Goal: Task Accomplishment & Management: Manage account settings

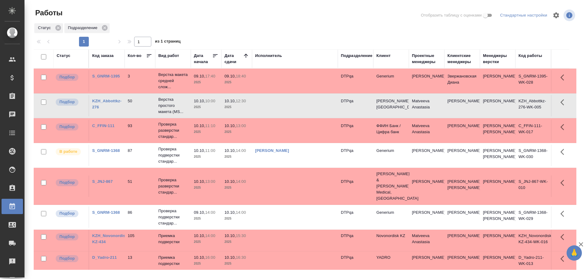
click at [274, 80] on td at bounding box center [295, 80] width 86 height 21
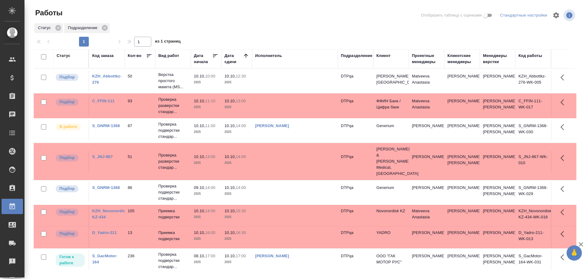
click at [171, 264] on td "Проверка подверстки стандар..." at bounding box center [173, 260] width 36 height 24
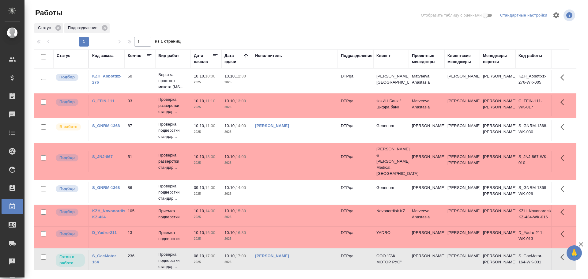
click at [267, 56] on div "Исполнитель" at bounding box center [268, 56] width 27 height 6
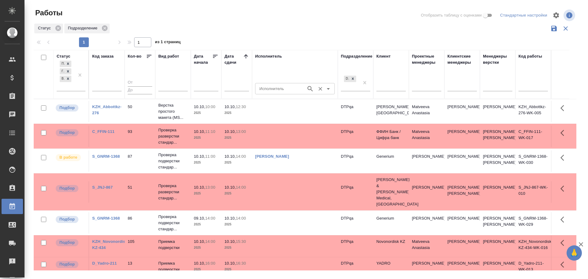
click at [270, 90] on input "Исполнитель" at bounding box center [280, 88] width 46 height 7
type input "Чулец"
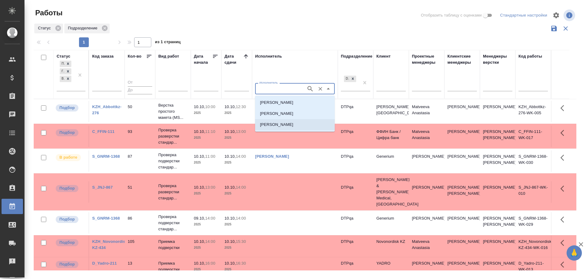
click at [276, 123] on p "Чулец Елена Сергеевна" at bounding box center [276, 125] width 33 height 6
type input "Чулец Елена Сергеевна"
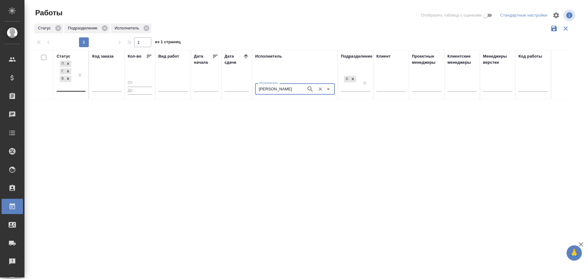
click at [69, 89] on div "Подбор Готов к работе В работе" at bounding box center [66, 75] width 18 height 32
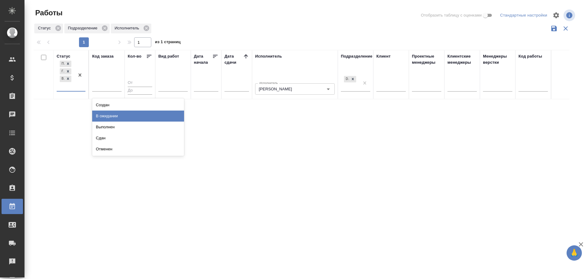
click at [107, 114] on div "В ожидании" at bounding box center [138, 116] width 92 height 11
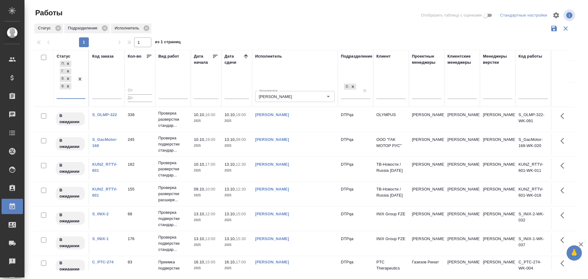
scroll to position [84, 0]
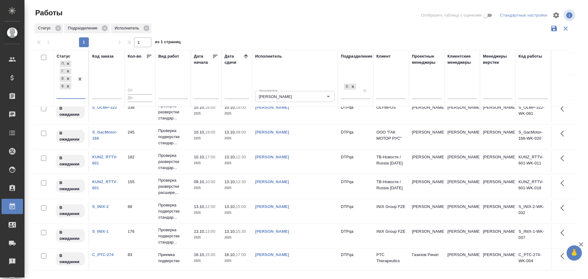
click at [278, 108] on link "Чулец Елена Сергеевна" at bounding box center [272, 107] width 34 height 5
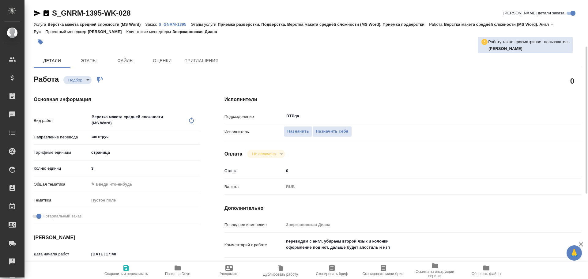
scroll to position [31, 0]
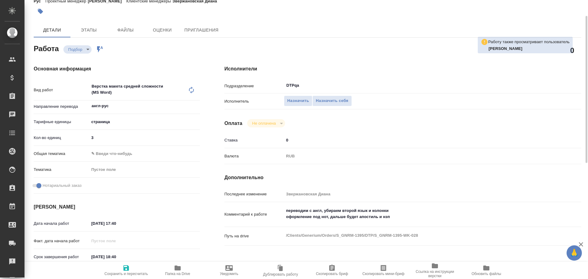
type textarea "x"
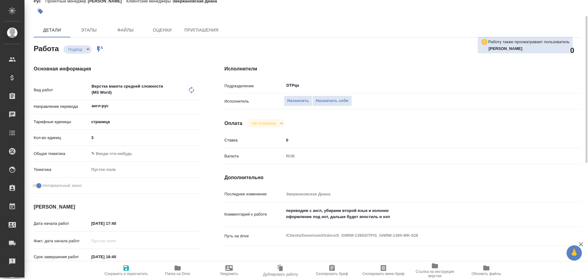
type textarea "x"
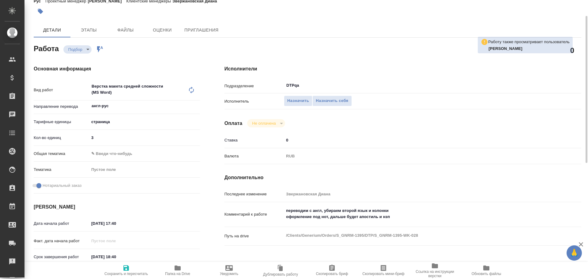
type textarea "x"
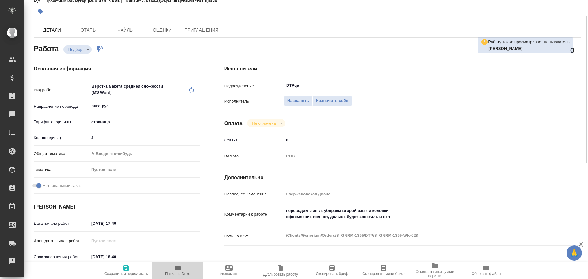
click at [175, 270] on icon "button" at bounding box center [177, 267] width 6 height 5
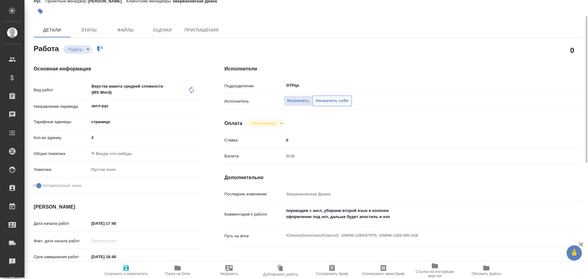
click at [321, 100] on span "Назначить себя" at bounding box center [332, 100] width 32 height 7
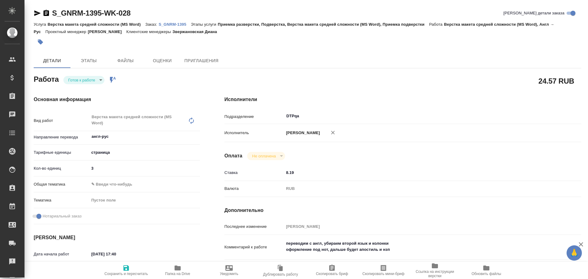
type textarea "x"
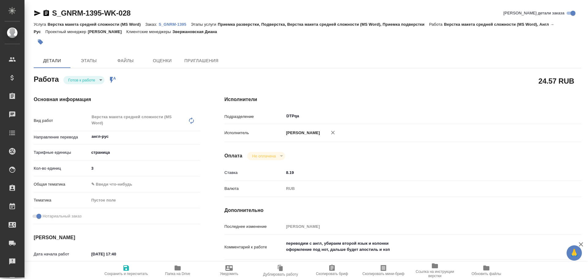
type textarea "x"
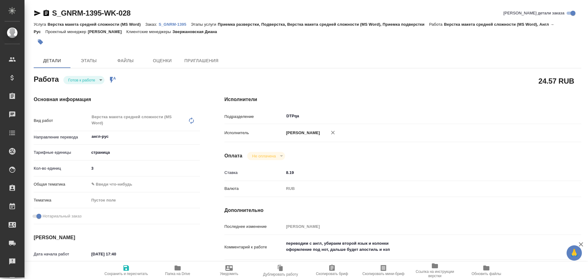
type textarea "x"
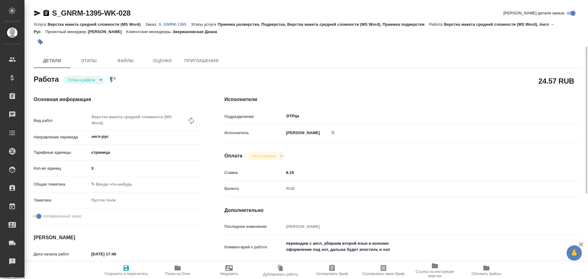
scroll to position [31, 0]
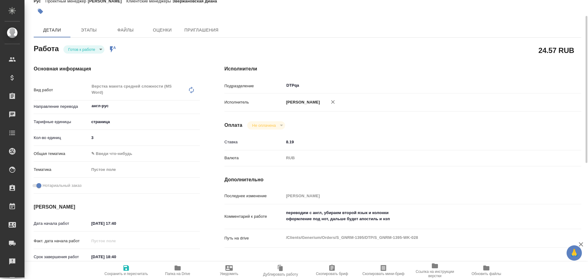
type textarea "x"
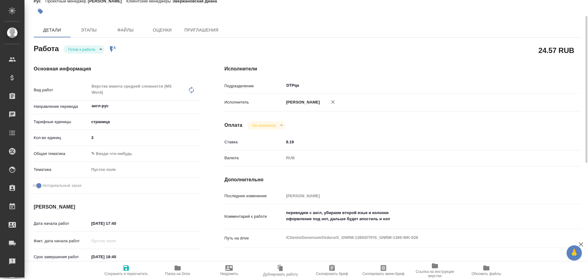
scroll to position [0, 0]
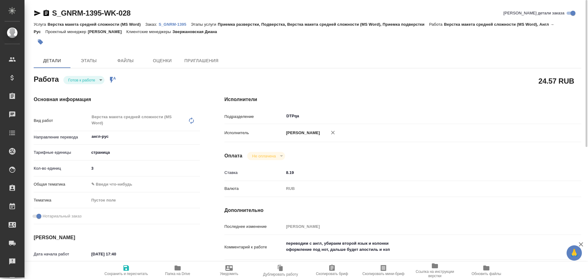
type textarea "x"
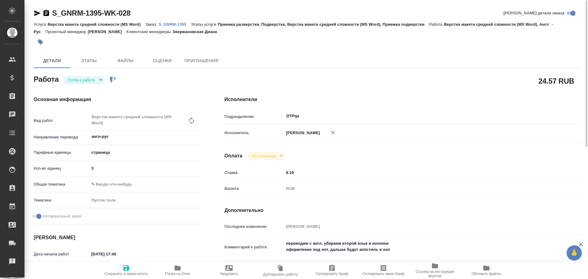
click at [79, 84] on div "Основная информация Вид работ Верстка макета средней сложности (MS Word) x ​ На…" at bounding box center [116, 218] width 191 height 268
click at [81, 82] on body "🙏 .cls-1 fill:#fff; AWATERA Chulets Elena Клиенты Спецификации Заказы Чаты Todo…" at bounding box center [294, 139] width 588 height 279
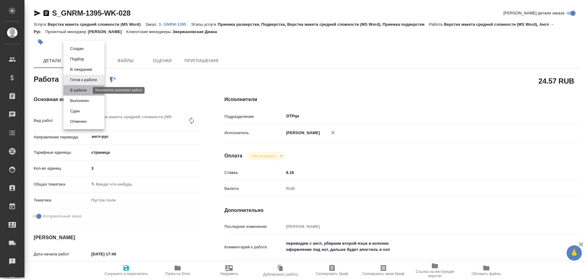
click at [81, 93] on button "В работе" at bounding box center [78, 90] width 20 height 7
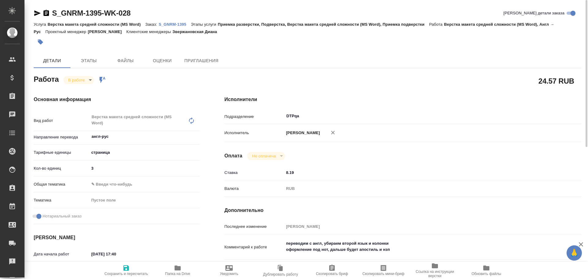
type textarea "x"
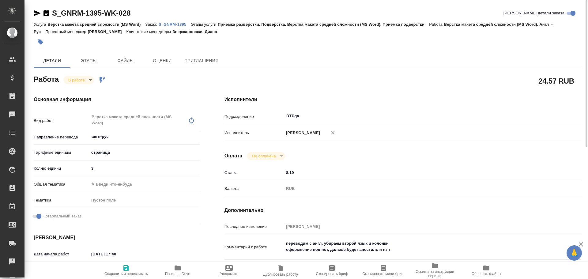
type textarea "x"
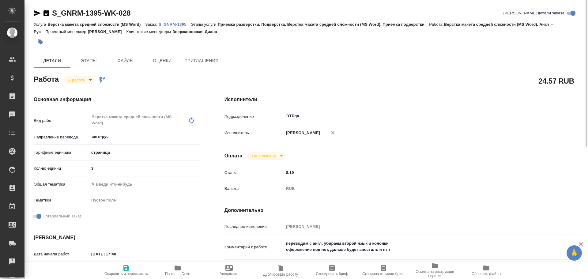
type textarea "x"
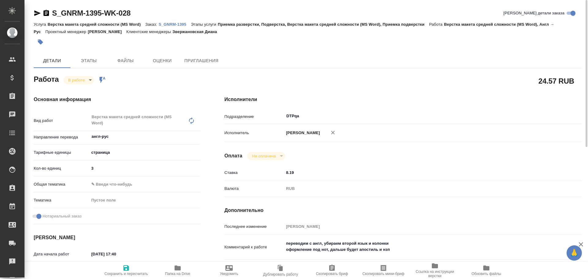
click at [129, 269] on icon "button" at bounding box center [126, 268] width 6 height 6
type textarea "x"
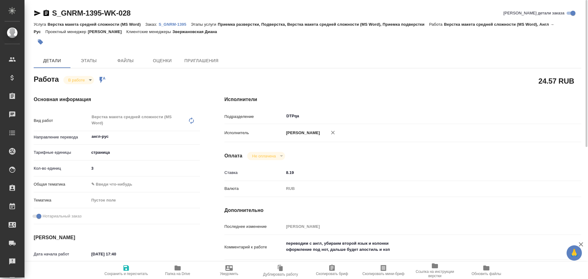
type textarea "x"
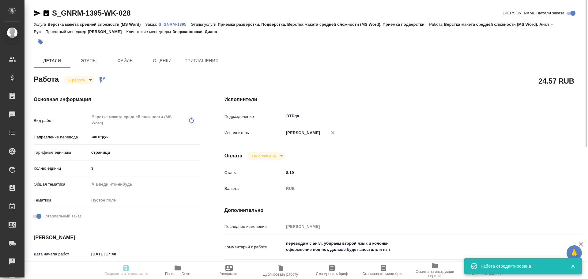
type input "inProgress"
type textarea "Верстка макета средней сложности (MS Word)"
type textarea "x"
type input "англ-рус"
type input "5a8b1489cc6b4906c91bfdb2"
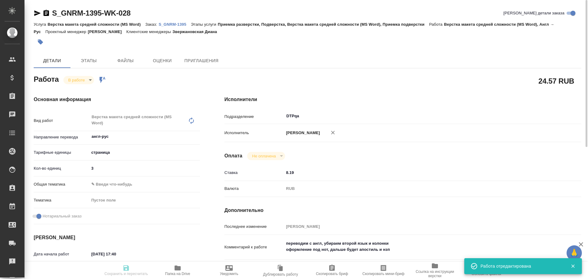
type input "3"
checkbox input "true"
type input "09.10.2025 17:40"
type input "09.10.2025 18:08"
type input "09.10.2025 18:40"
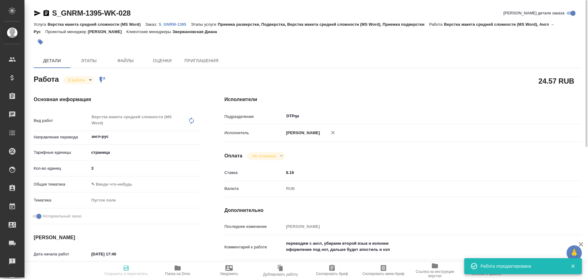
type input "13.10.2025 18:00"
type input "DTPqa"
type input "notPayed"
type input "8.19"
type input "RUB"
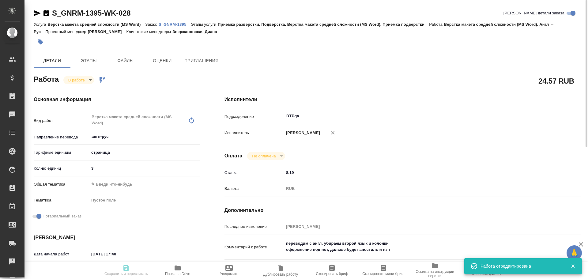
type input "Чулец Елена"
type textarea "переводим с англ, убираем второй язык и колонки оформление под нот, дальше буде…"
type textarea "x"
type textarea "/Clients/Generium/Orders/S_GNRM-1395/DTP/S_GNRM-1395-WK-028"
type textarea "x"
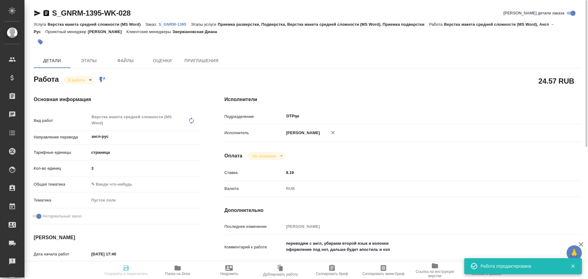
type input "S_GNRM-1395"
type input "Верстка макета средней сложности (MS Word)"
type input "Приемка разверстки, Подверстка, Верстка макета средней сложности (MS Word), При…"
type input "Звержановская Диана"
type input "[PERSON_NAME]"
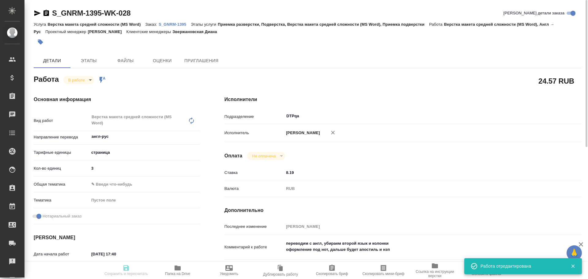
type input "/Clients/Generium/Orders/S_GNRM-1395"
type textarea "x"
type textarea "Перевести на русский язык доверенность во вложении. Срок до 13.10.2025 переводи…"
type textarea "x"
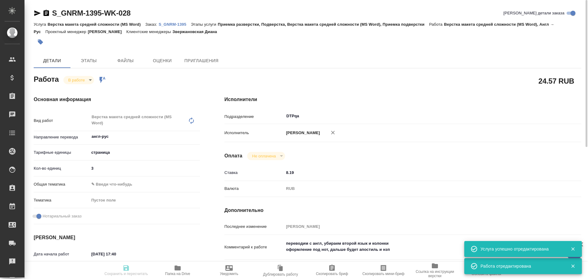
type textarea "x"
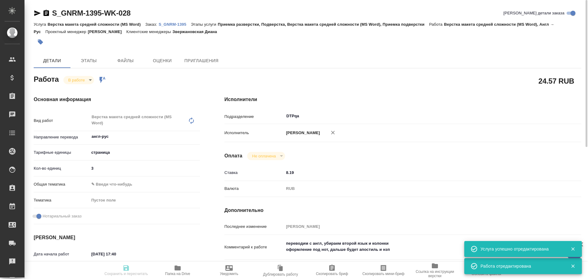
type textarea "x"
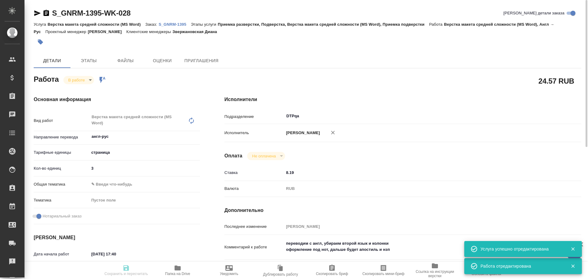
type textarea "x"
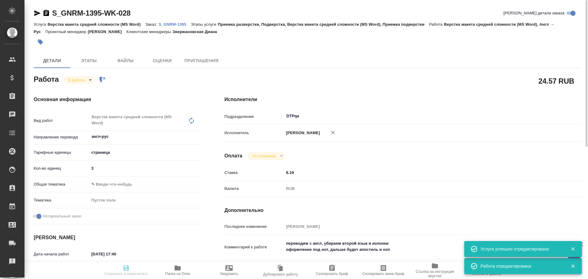
type textarea "x"
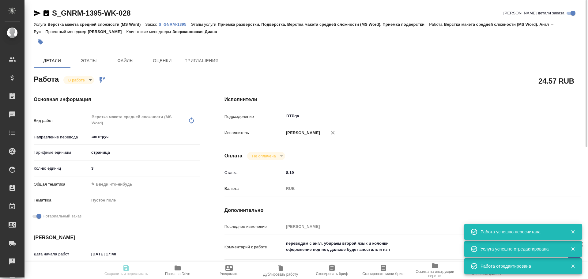
type input "inProgress"
type textarea "Верстка макета средней сложности (MS Word)"
type textarea "x"
type input "англ-рус"
type input "5a8b1489cc6b4906c91bfdb2"
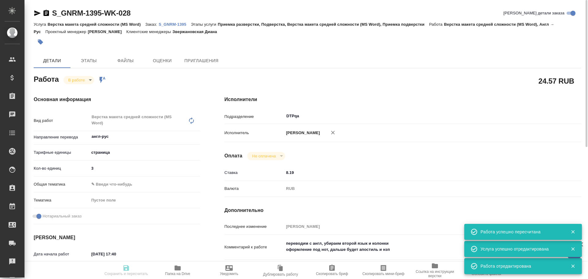
type input "3"
checkbox input "true"
type input "09.10.2025 17:40"
type input "09.10.2025 18:08"
type input "09.10.2025 18:40"
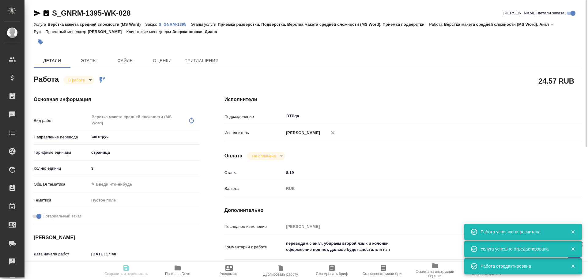
type input "13.10.2025 18:00"
type input "DTPqa"
type input "notPayed"
type input "8.19"
type input "RUB"
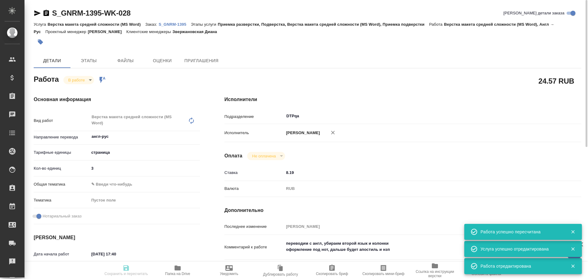
type input "Чулец Елена"
type textarea "переводим с англ, убираем второй язык и колонки оформление под нот, дальше буде…"
type textarea "x"
type textarea "/Clients/Generium/Orders/S_GNRM-1395/DTP/S_GNRM-1395-WK-028"
type textarea "x"
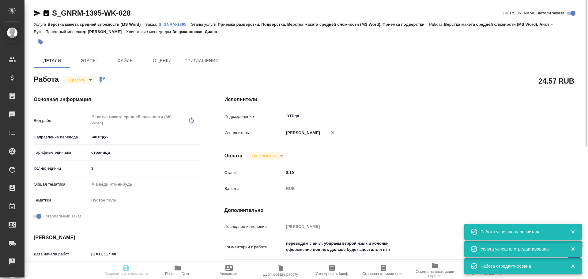
type input "S_GNRM-1395"
type input "Верстка макета средней сложности (MS Word)"
type input "Приемка разверстки, Подверстка, Верстка макета средней сложности (MS Word), При…"
type input "Звержановская Диана"
type input "[PERSON_NAME]"
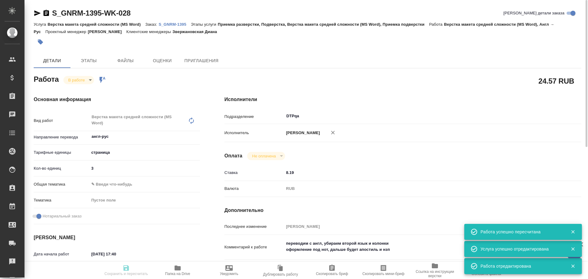
type input "/Clients/Generium/Orders/S_GNRM-1395"
type textarea "x"
type textarea "Перевести на русский язык доверенность во вложении. Срок до 13.10.2025 переводи…"
type textarea "x"
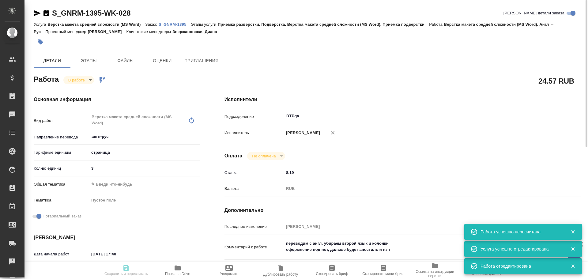
type textarea "x"
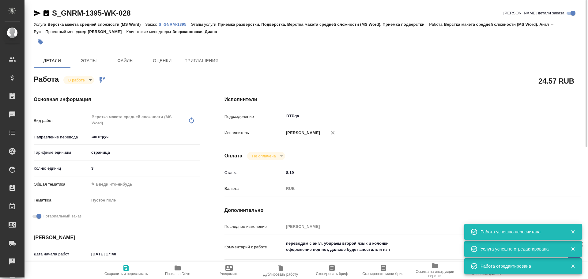
type textarea "x"
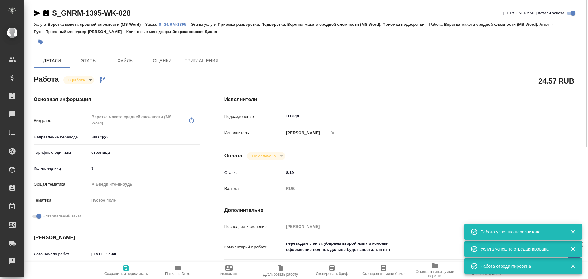
type textarea "x"
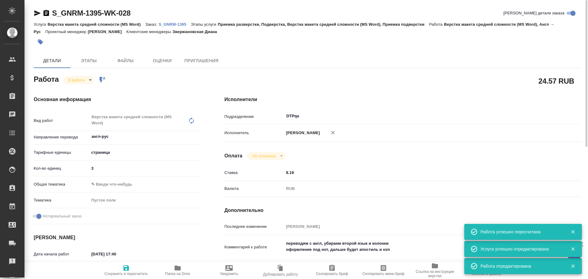
type textarea "x"
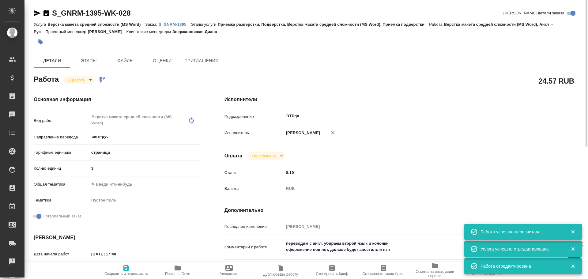
type textarea "x"
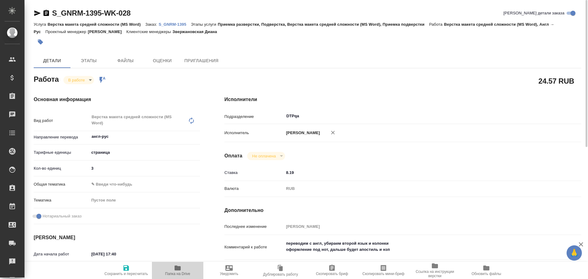
click at [177, 271] on icon "button" at bounding box center [177, 267] width 7 height 7
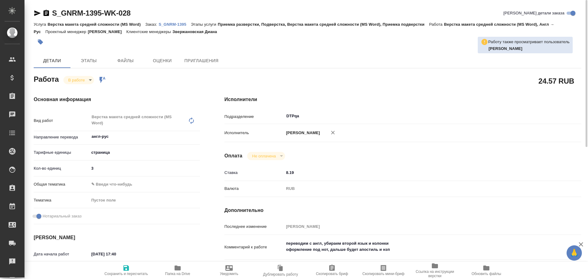
scroll to position [61, 0]
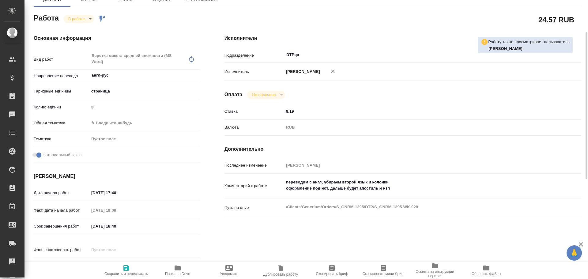
type textarea "x"
click at [399, 185] on textarea "переводим с англ, убираем второй язык и колонки оформление под нот, дальше буде…" at bounding box center [418, 185] width 268 height 17
type textarea "x"
type textarea "переводим с англ, убираем второй язык и колонки оформление под нот, дальше буде…"
type textarea "x"
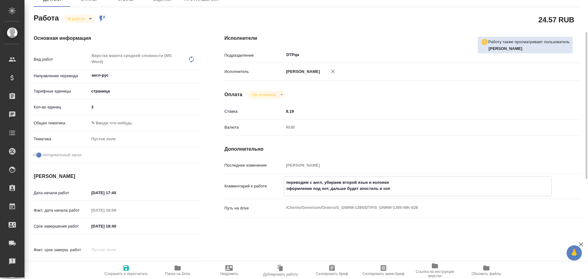
type textarea "x"
type textarea "переводим с англ, убираем второй язык и колонки оформление под нот, дальше буде…"
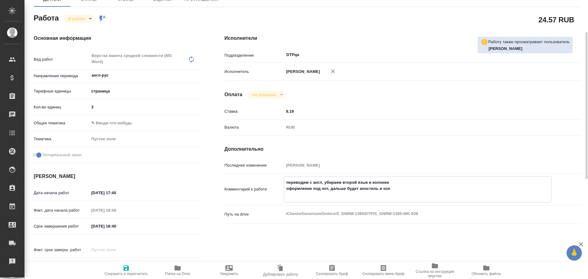
type textarea "x"
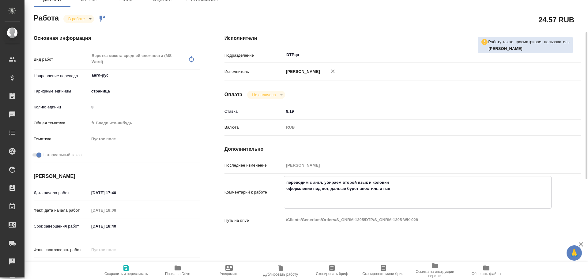
type textarea "переводим с англ, убираем второй язык и колонки оформление под нот, дальше буде…"
type textarea "x"
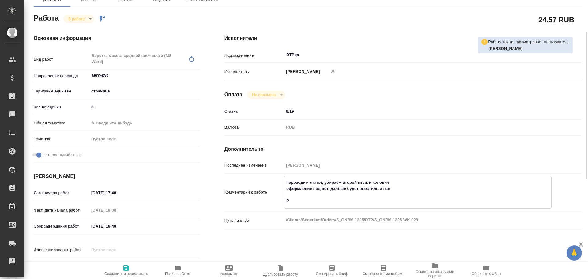
type textarea "x"
type textarea "переводим с англ, убираем второй язык и колонки оформление под нот, дальше буде…"
type textarea "x"
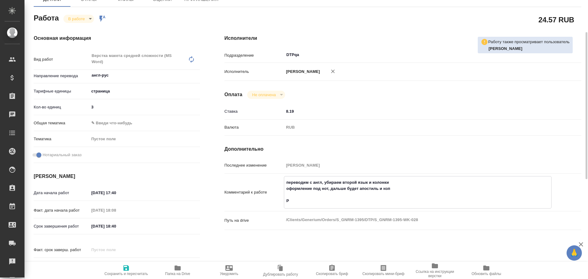
type textarea "x"
type textarea "переводим с англ, убираем второй язык и колонки оформление под нот, дальше буде…"
type textarea "x"
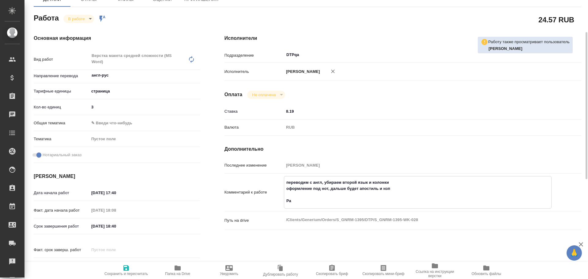
type textarea "x"
type textarea "переводим с англ, убираем второй язык и колонки оформление под нот, дальше буде…"
type textarea "x"
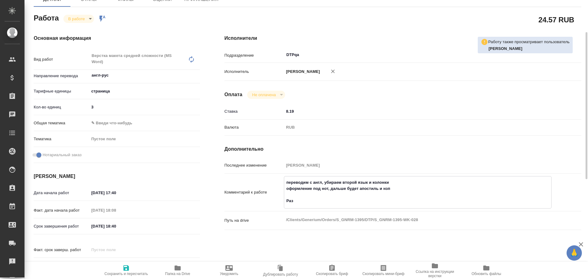
type textarea "x"
type textarea "переводим с англ, убираем второй язык и колонки оформление под нот, дальше буде…"
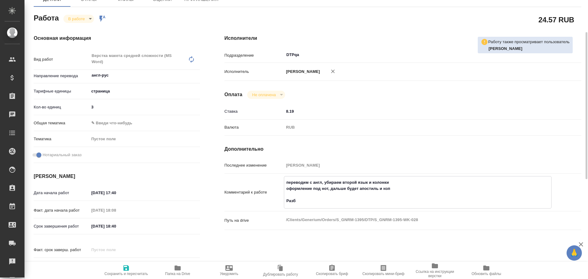
type textarea "x"
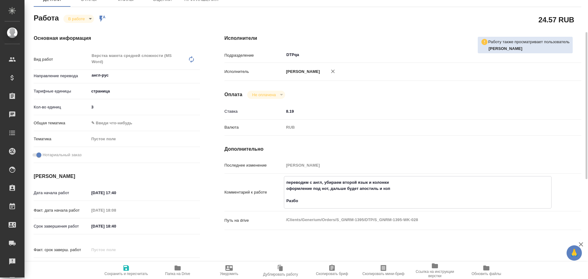
type textarea "переводим с англ, убираем второй язык и колонки оформление под нот, дальше буде…"
type textarea "x"
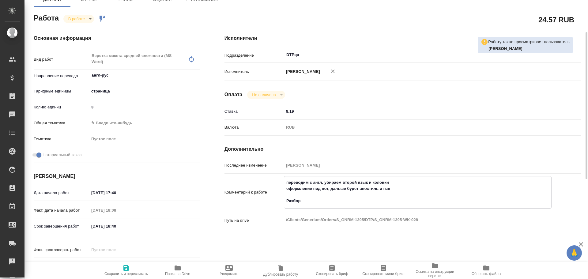
type textarea "x"
type textarea "переводим с англ, убираем второй язык и колонки оформление под нот, дальше буде…"
type textarea "x"
paste textarea "https://drive.awatera.com/f/10663221"
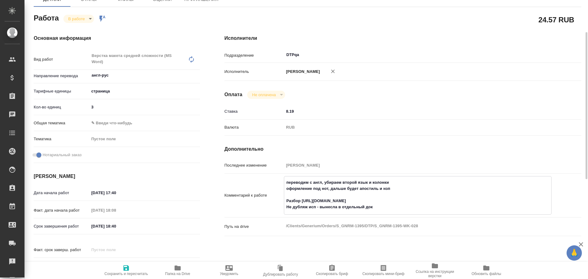
click at [319, 208] on textarea "переводим с англ, убираем второй язык и колонки оформление под нот, дальше буде…" at bounding box center [417, 194] width 267 height 35
click at [126, 268] on icon "button" at bounding box center [125, 267] width 7 height 7
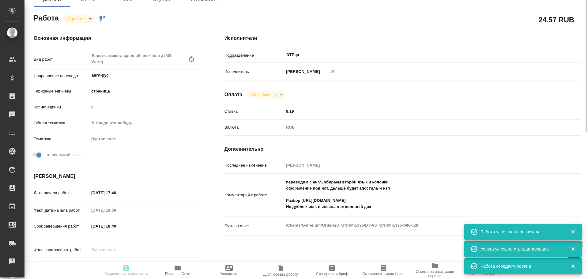
scroll to position [0, 0]
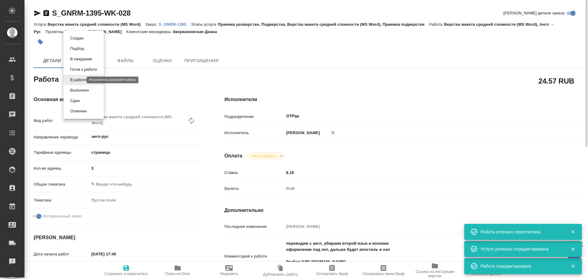
click at [72, 79] on body "🙏 .cls-1 fill:#fff; AWATERA Chulets Elena Клиенты Спецификации Заказы 0 Чаты To…" at bounding box center [294, 139] width 588 height 279
click at [77, 89] on button "Выполнен" at bounding box center [79, 90] width 22 height 7
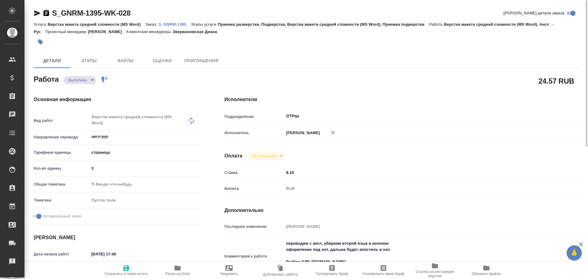
click at [129, 271] on icon "button" at bounding box center [125, 267] width 7 height 7
